Goal: Browse casually: Explore the website without a specific task or goal

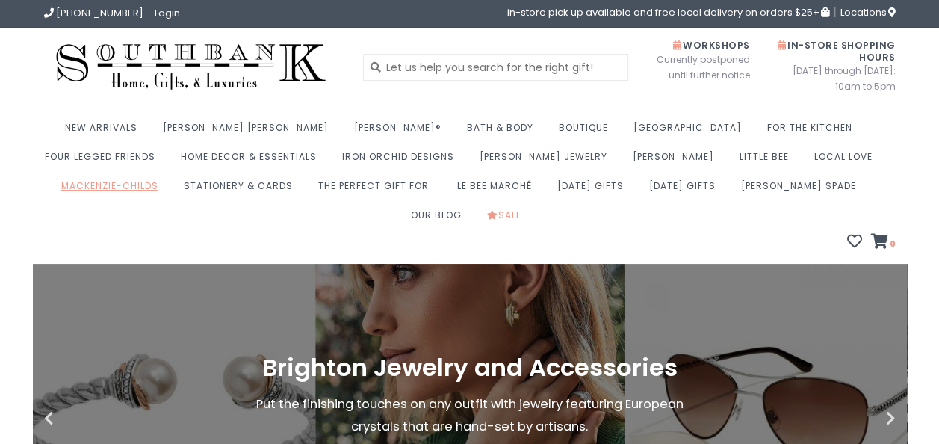
click at [166, 176] on link "MacKenzie-Childs" at bounding box center [113, 190] width 105 height 29
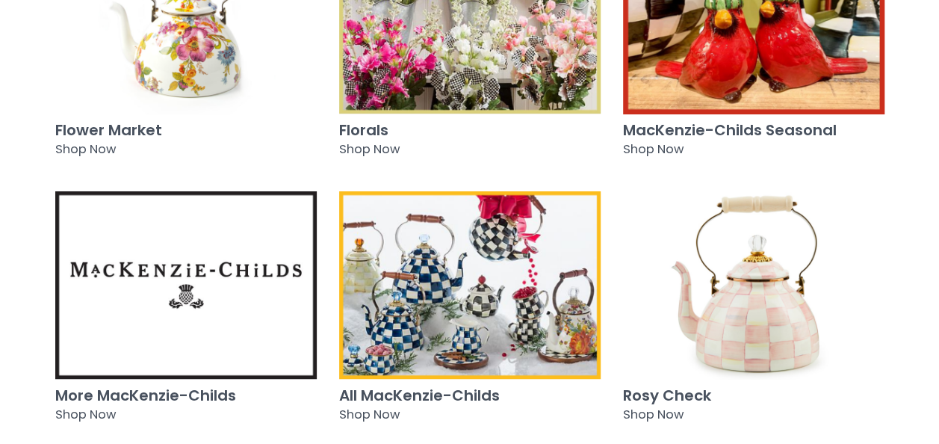
scroll to position [698, 0]
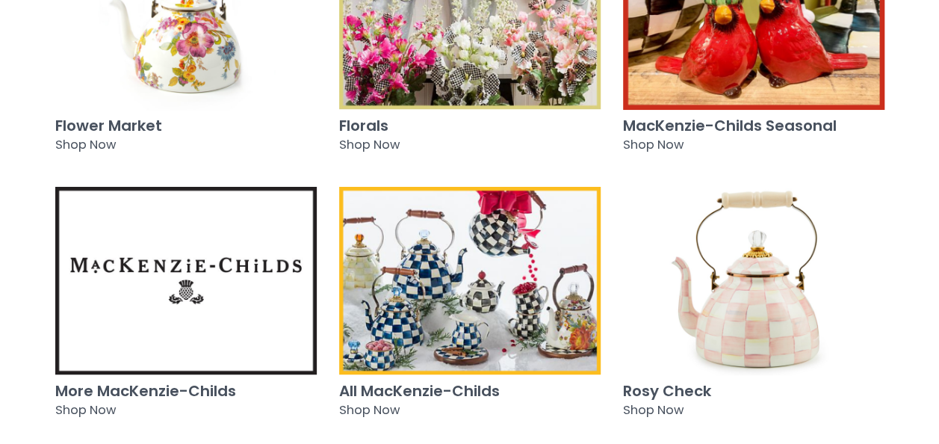
click at [505, 320] on img at bounding box center [470, 280] width 262 height 189
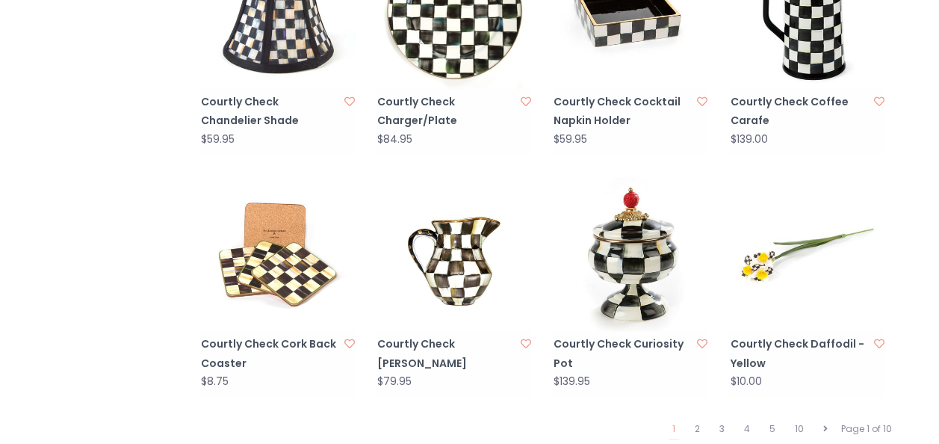
scroll to position [1434, 0]
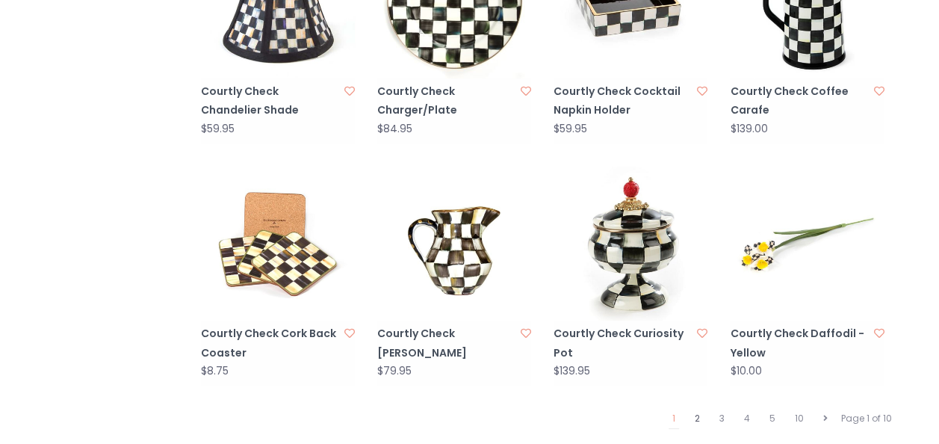
click at [698, 409] on link "2" at bounding box center [697, 418] width 13 height 19
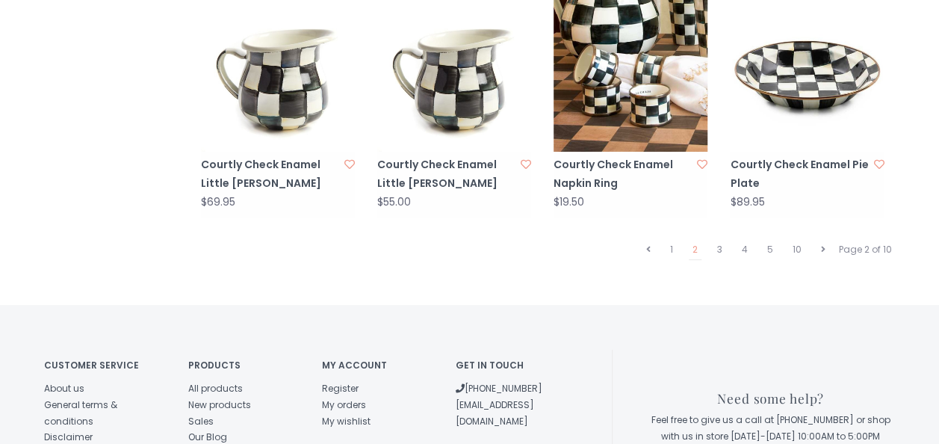
scroll to position [1629, 0]
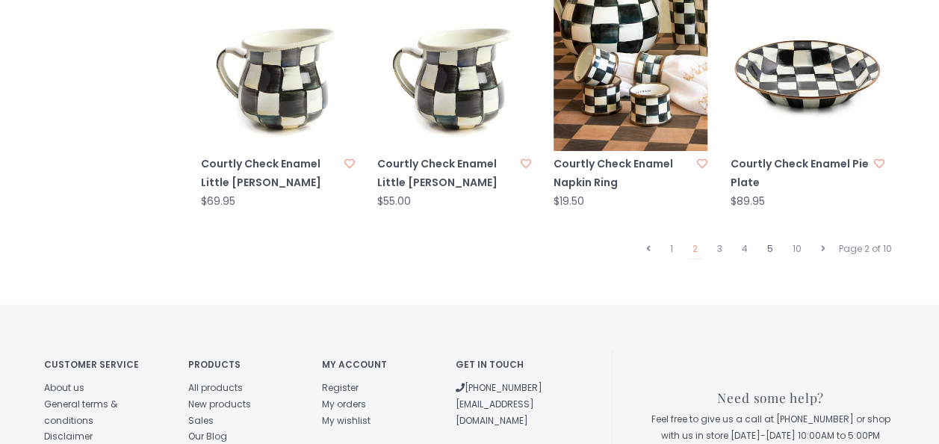
click at [768, 239] on link "5" at bounding box center [770, 248] width 13 height 19
click at [770, 239] on link "5" at bounding box center [770, 248] width 13 height 19
click at [773, 239] on link "5" at bounding box center [770, 248] width 13 height 19
click at [721, 239] on link "3" at bounding box center [720, 248] width 13 height 19
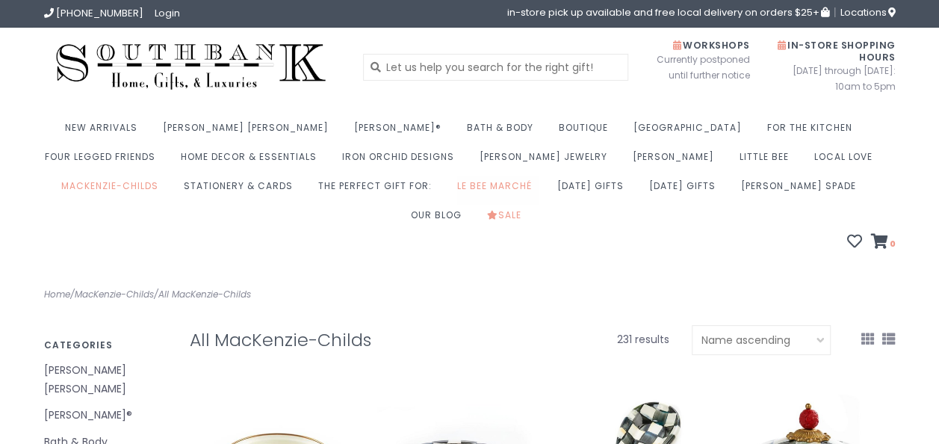
click at [457, 185] on link "Le Bee Marché" at bounding box center [498, 190] width 82 height 29
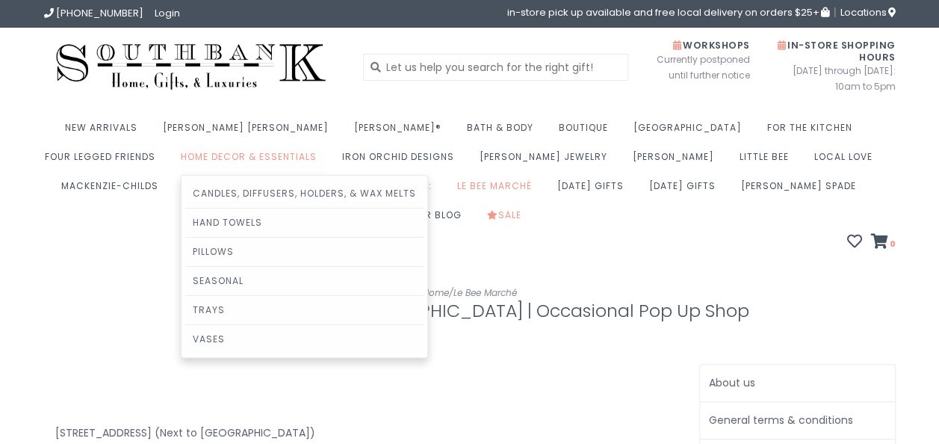
click at [181, 157] on link "Home Decor & Essentials" at bounding box center [253, 160] width 144 height 29
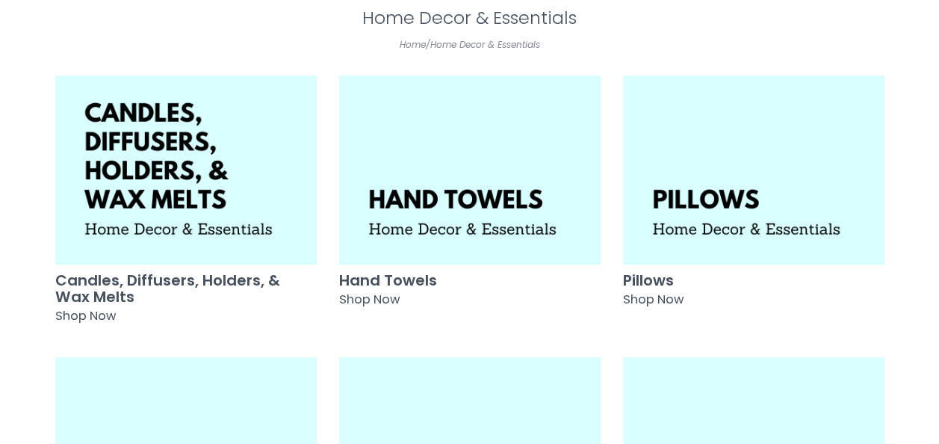
scroll to position [307, 0]
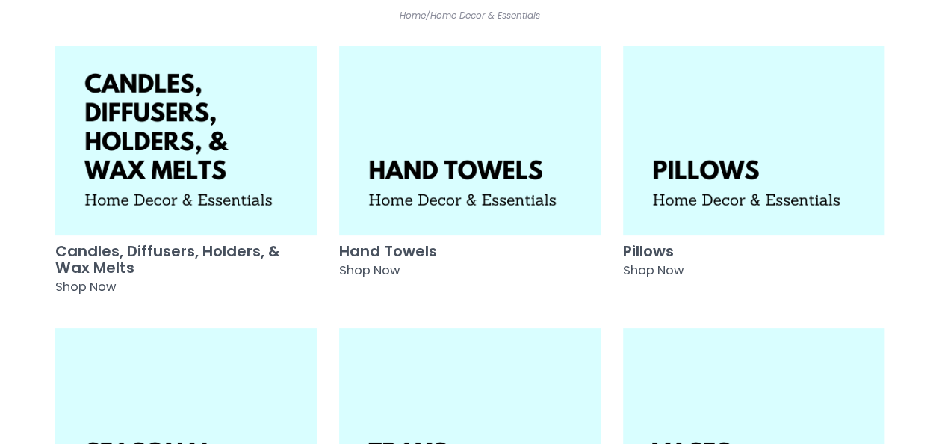
click at [695, 328] on img at bounding box center [754, 422] width 262 height 189
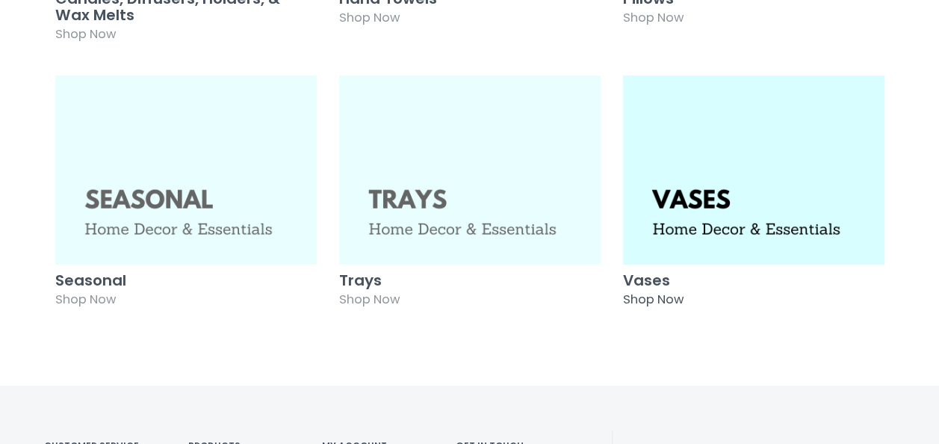
scroll to position [562, 0]
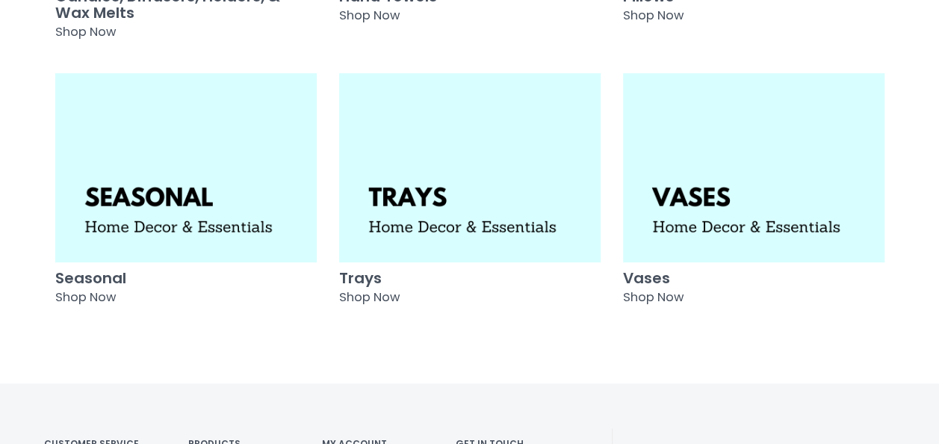
click at [99, 270] on h3 "Seasonal" at bounding box center [186, 278] width 262 height 16
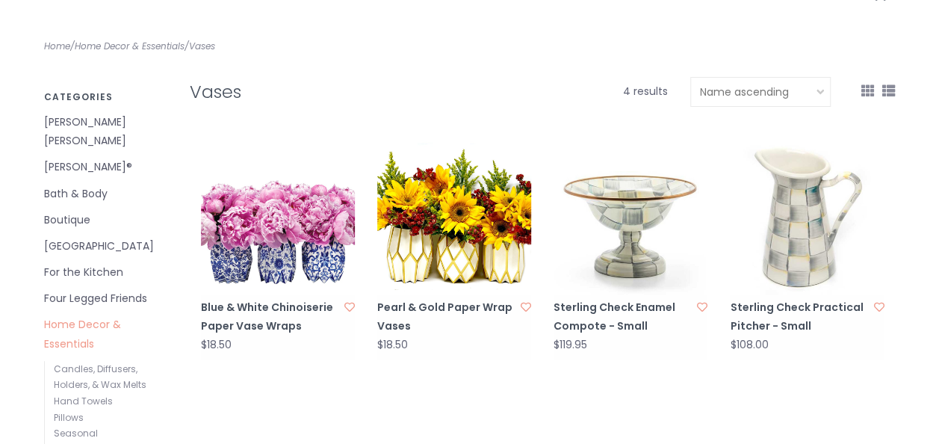
scroll to position [251, 0]
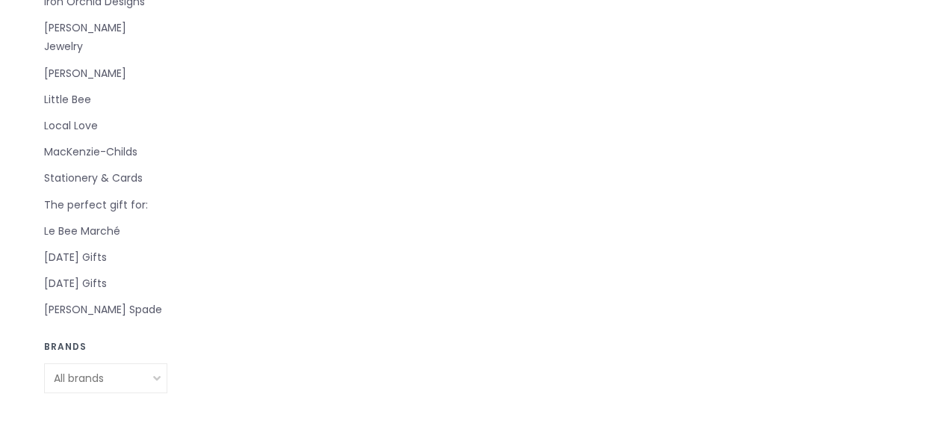
scroll to position [767, 0]
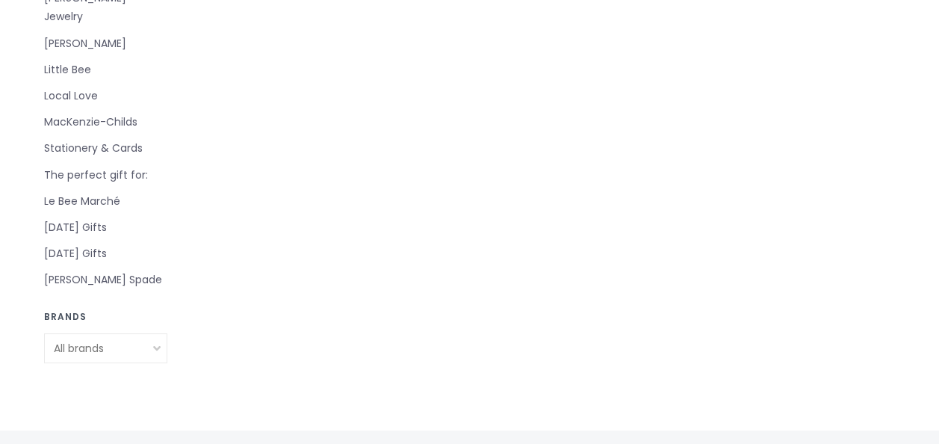
click at [79, 87] on link "Local Love" at bounding box center [105, 96] width 123 height 19
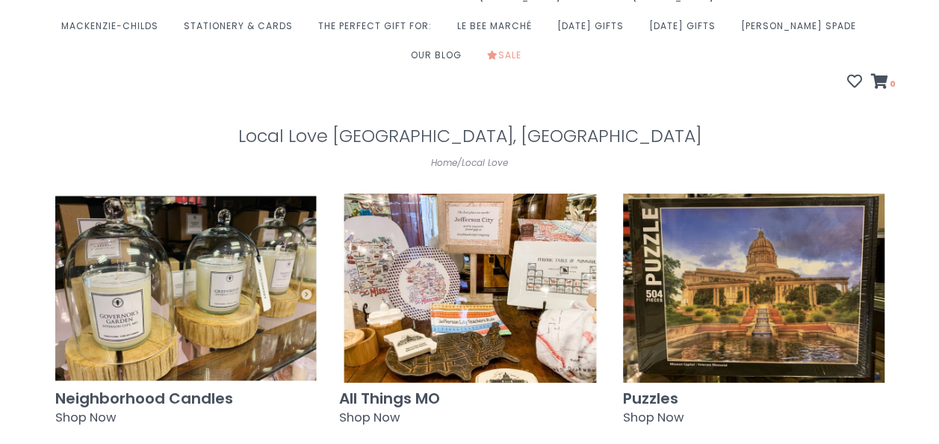
scroll to position [161, 0]
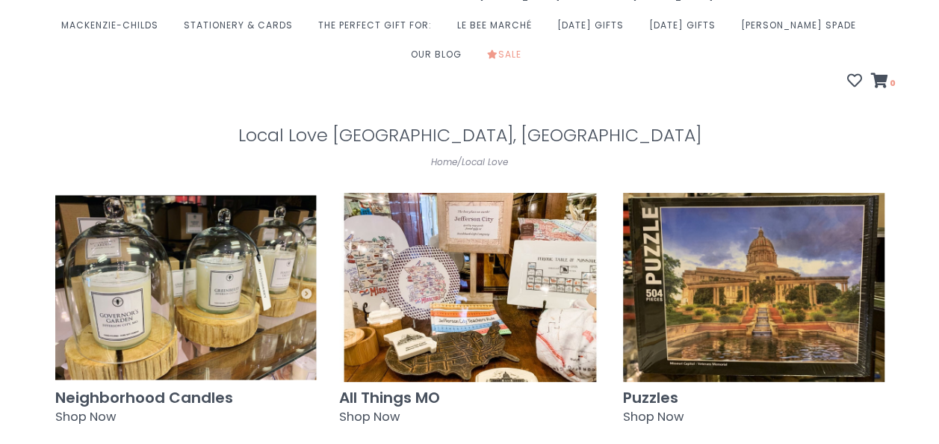
click at [413, 389] on h3 "All Things MO" at bounding box center [470, 397] width 262 height 16
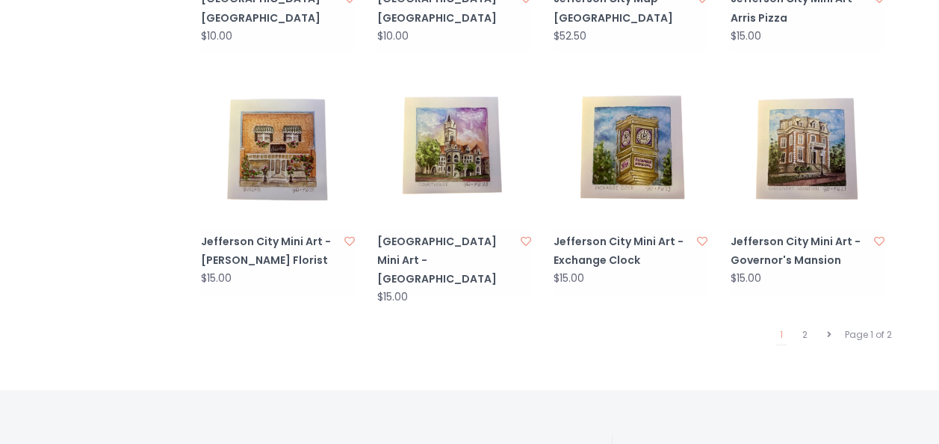
scroll to position [1546, 0]
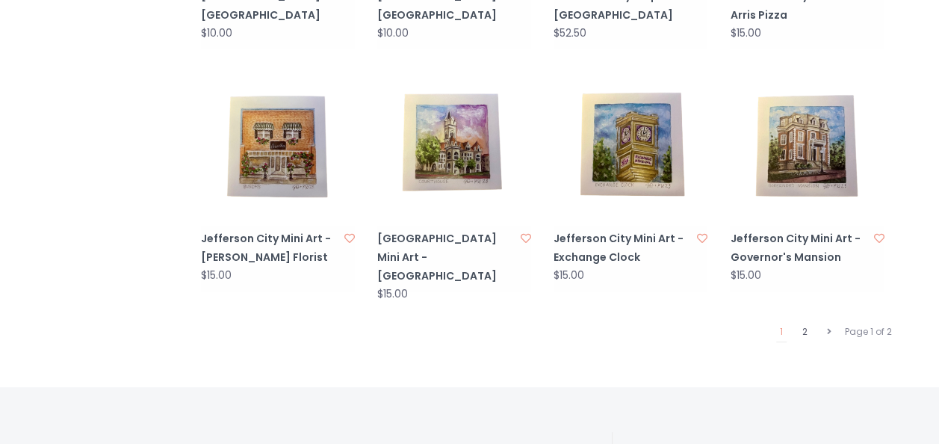
click at [805, 322] on link "2" at bounding box center [805, 331] width 13 height 19
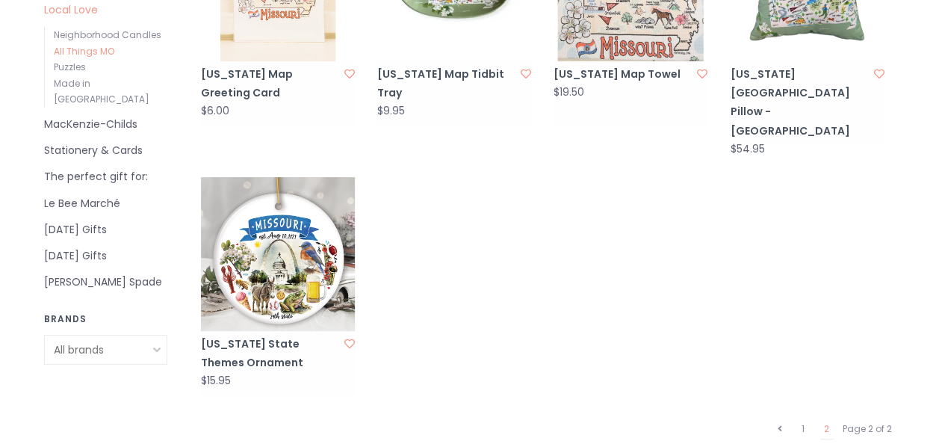
scroll to position [734, 0]
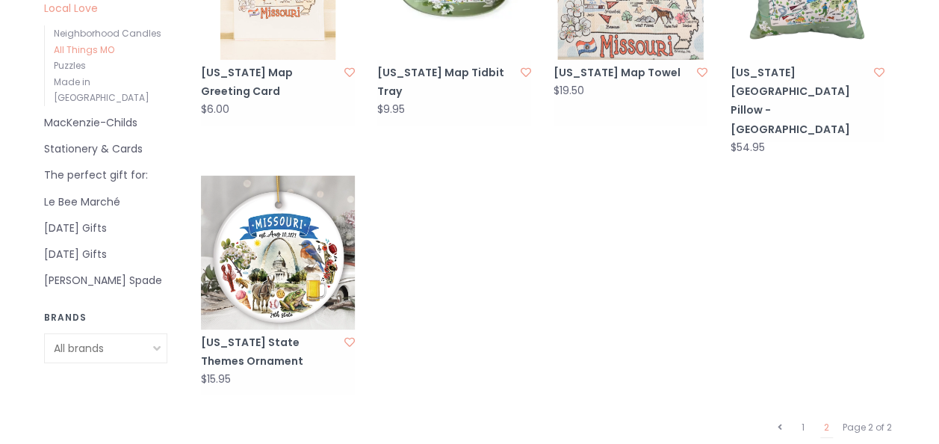
click at [78, 271] on link "[PERSON_NAME] Spade" at bounding box center [105, 280] width 123 height 19
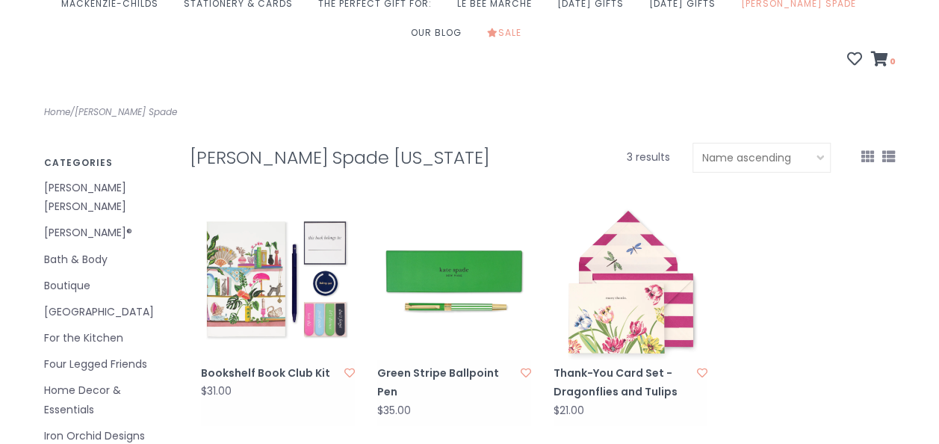
scroll to position [183, 0]
